Goal: Task Accomplishment & Management: Manage account settings

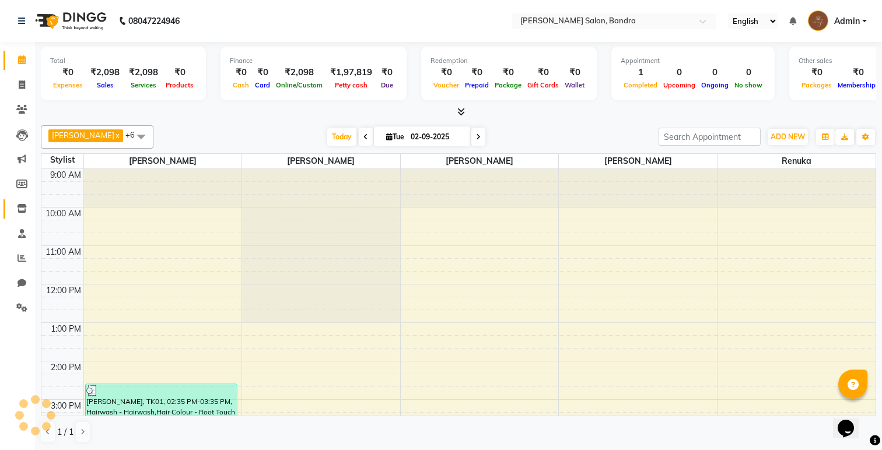
scroll to position [242, 0]
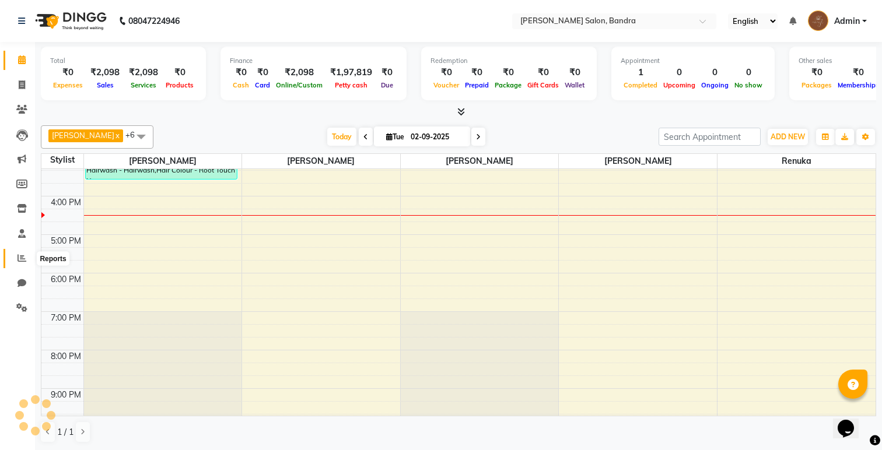
click at [18, 261] on icon at bounding box center [22, 258] width 9 height 9
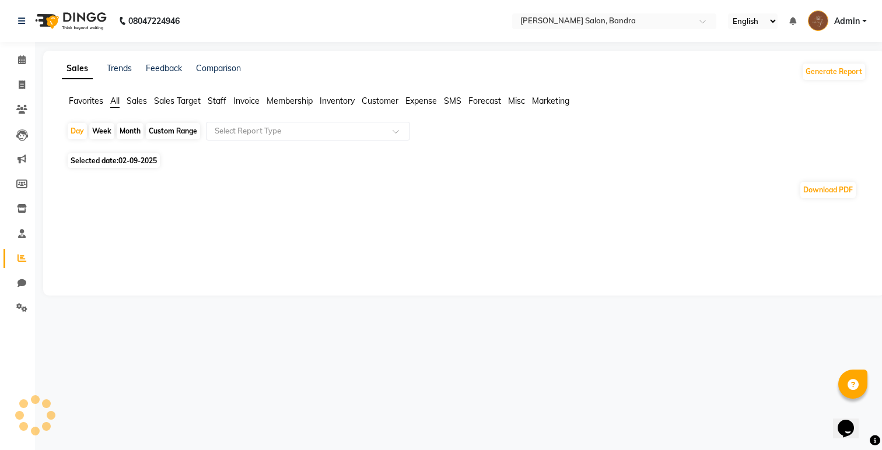
click at [108, 131] on div "Week" at bounding box center [101, 131] width 25 height 16
select select "9"
select select "2025"
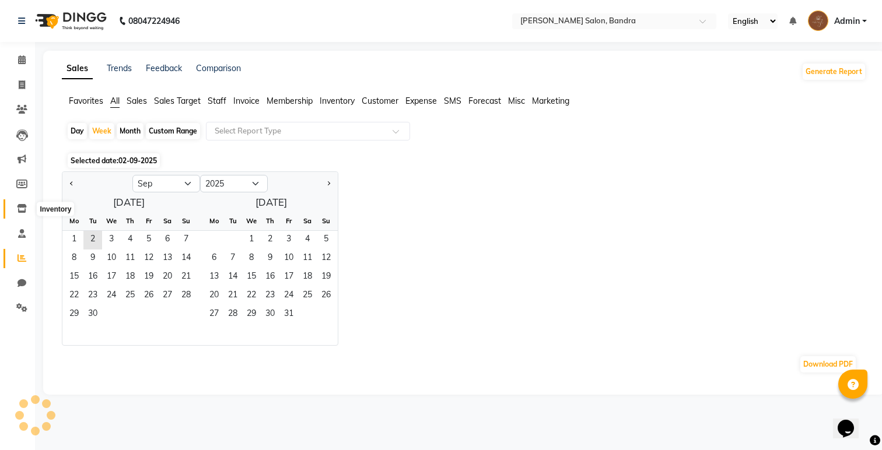
click at [13, 206] on span at bounding box center [22, 208] width 20 height 13
select select
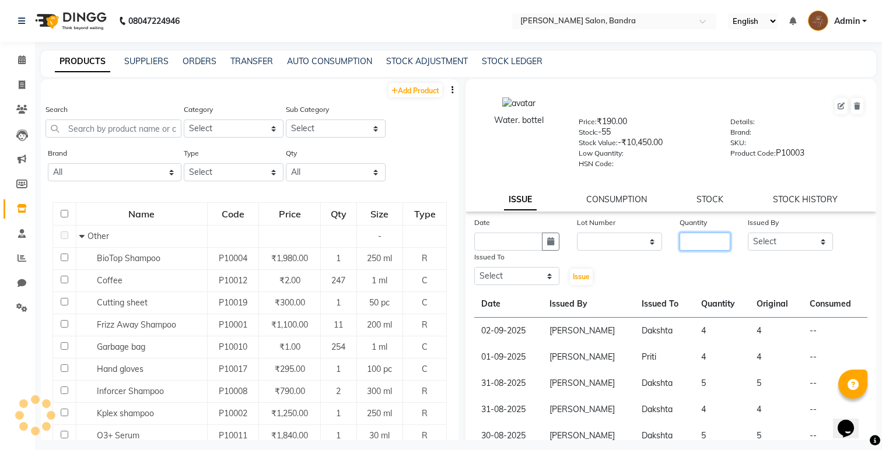
click at [710, 243] on input "number" at bounding box center [705, 242] width 51 height 18
type input "13"
click at [519, 242] on input "text" at bounding box center [508, 242] width 68 height 18
select select "9"
select select "2025"
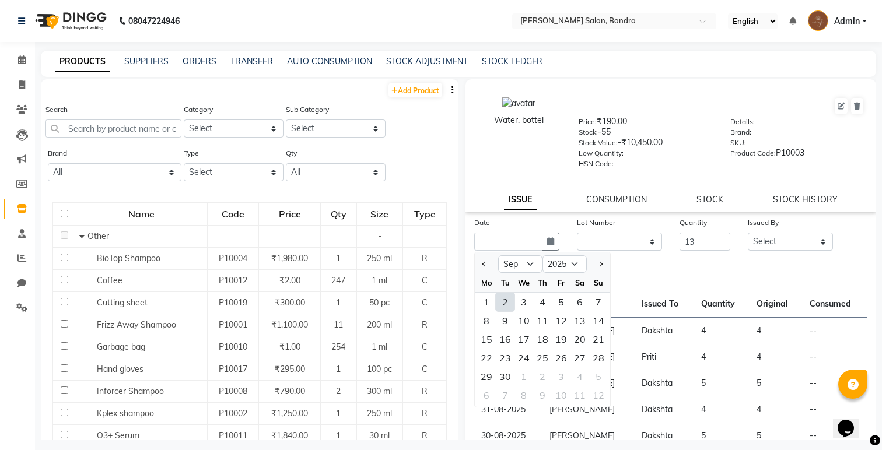
click at [508, 303] on div "2" at bounding box center [505, 302] width 19 height 19
type input "02-09-2025"
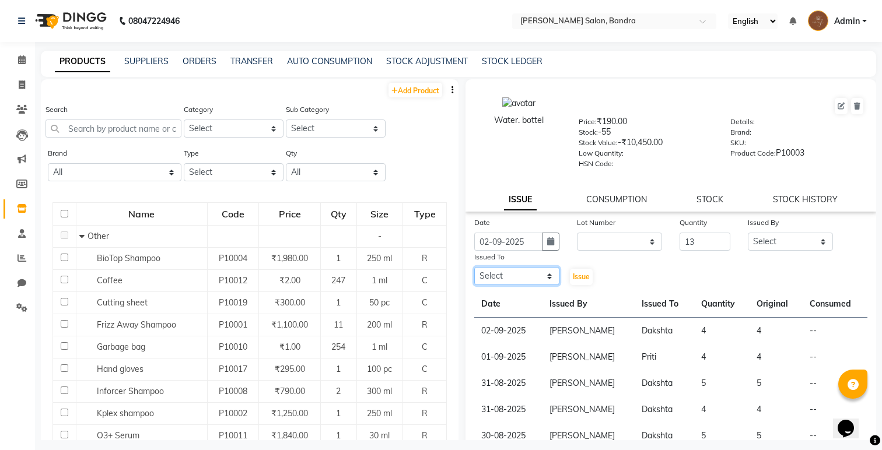
click at [527, 284] on select "Select [PERSON_NAME] [PERSON_NAME] [PERSON_NAME] Renuka [PERSON_NAME]" at bounding box center [516, 276] width 85 height 18
click at [474, 267] on select "Select [PERSON_NAME] [PERSON_NAME] [PERSON_NAME] Renuka [PERSON_NAME]" at bounding box center [516, 276] width 85 height 18
click at [533, 277] on select "Select [PERSON_NAME] [PERSON_NAME] [PERSON_NAME] Renuka [PERSON_NAME]" at bounding box center [516, 276] width 85 height 18
select select "83750"
click at [474, 267] on select "Select [PERSON_NAME] [PERSON_NAME] [PERSON_NAME] Renuka [PERSON_NAME]" at bounding box center [516, 276] width 85 height 18
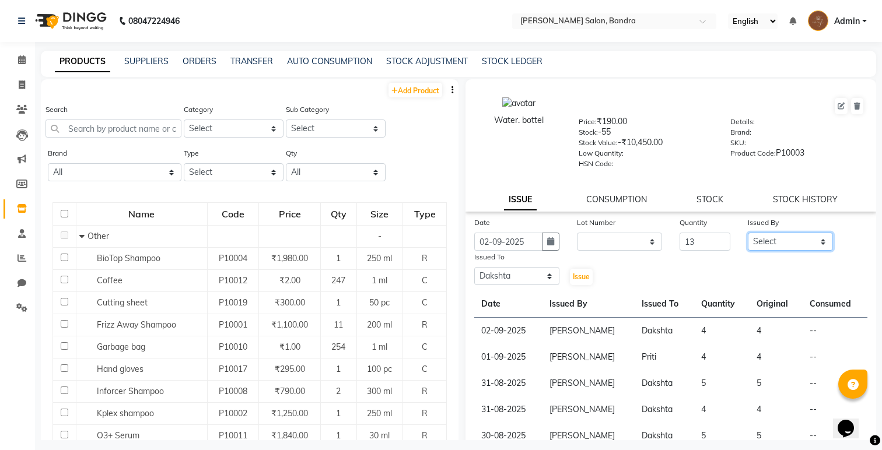
click at [769, 238] on select "Select [PERSON_NAME] [PERSON_NAME] [PERSON_NAME] Renuka [PERSON_NAME]" at bounding box center [790, 242] width 85 height 18
select select "71444"
click at [748, 233] on select "Select [PERSON_NAME] [PERSON_NAME] [PERSON_NAME] Renuka [PERSON_NAME]" at bounding box center [790, 242] width 85 height 18
click at [583, 278] on span "Issue" at bounding box center [581, 276] width 17 height 9
select select
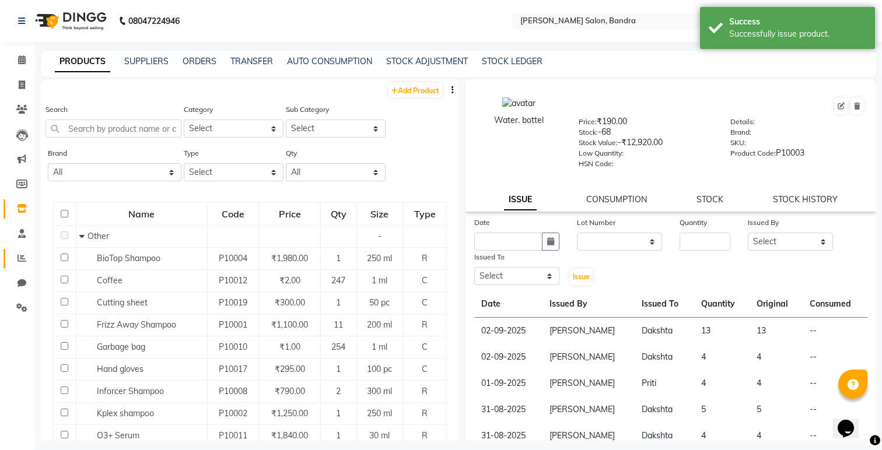
click at [20, 267] on link "Reports" at bounding box center [18, 258] width 28 height 19
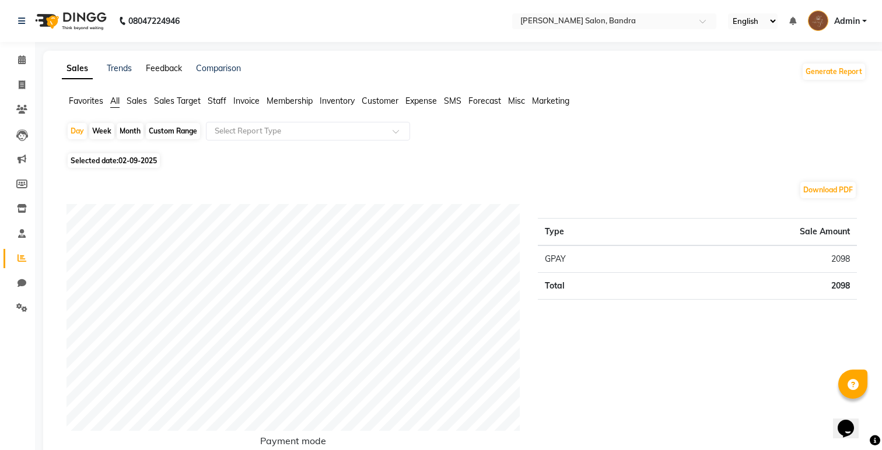
click at [156, 66] on link "Feedback" at bounding box center [164, 68] width 36 height 11
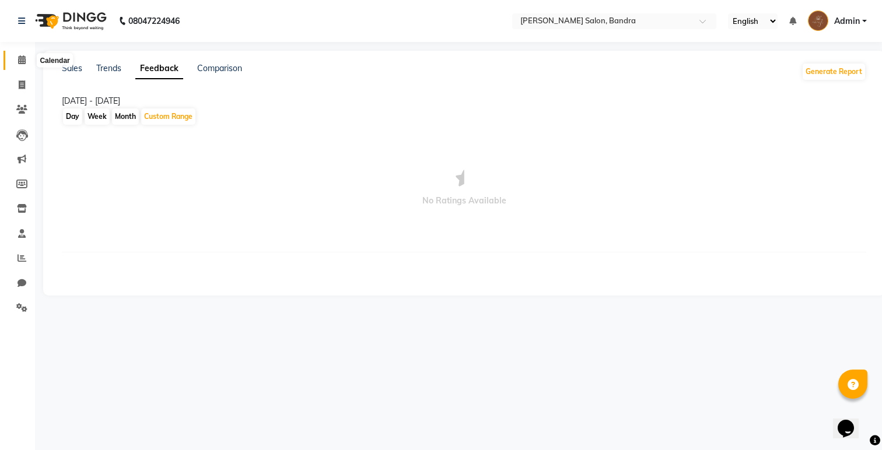
click at [26, 62] on span at bounding box center [22, 60] width 20 height 13
